Goal: Navigation & Orientation: Find specific page/section

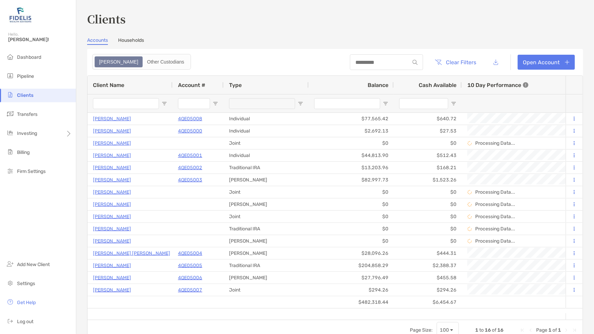
click at [27, 94] on span "Clients" at bounding box center [25, 96] width 16 height 6
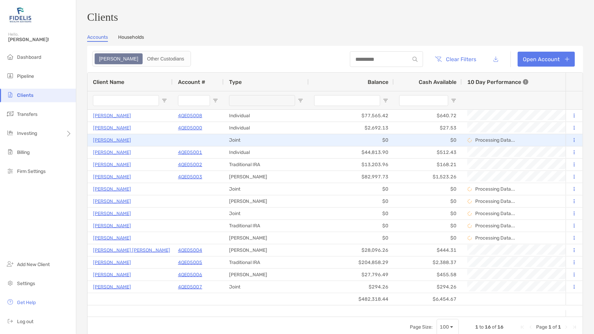
drag, startPoint x: 0, startPoint y: 0, endPoint x: 114, endPoint y: 143, distance: 182.7
click at [114, 143] on p "[PERSON_NAME]" at bounding box center [112, 140] width 38 height 9
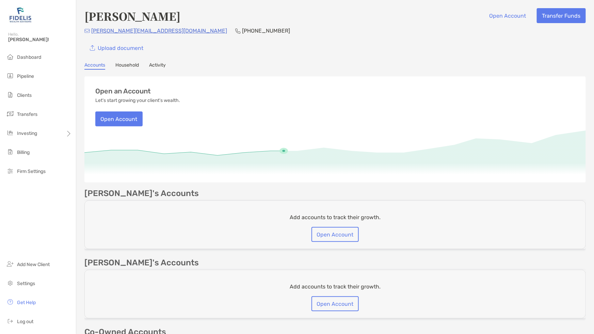
click at [123, 66] on link "Household" at bounding box center [126, 65] width 23 height 7
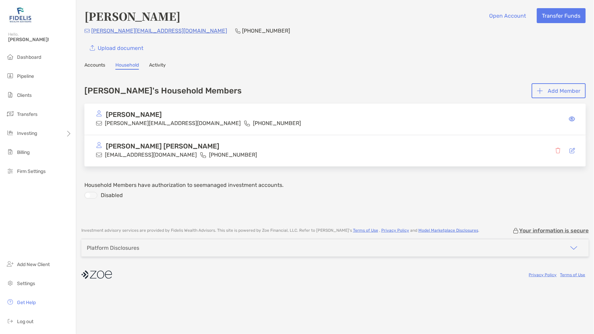
click at [153, 63] on link "Activity" at bounding box center [157, 65] width 17 height 7
